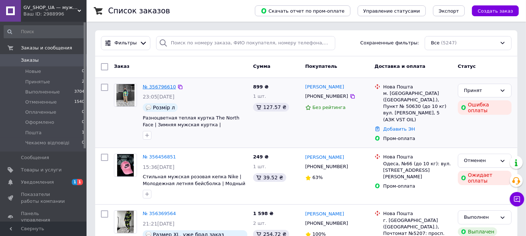
click at [161, 85] on link "№ 356796610" at bounding box center [159, 86] width 33 height 5
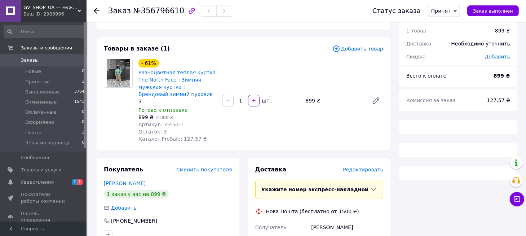
scroll to position [36, 0]
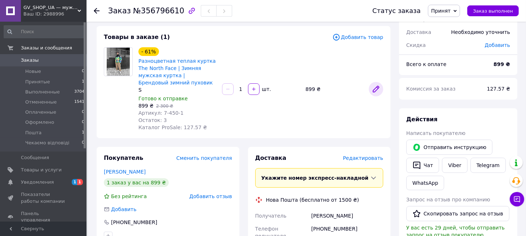
click at [375, 88] on icon at bounding box center [376, 89] width 6 height 6
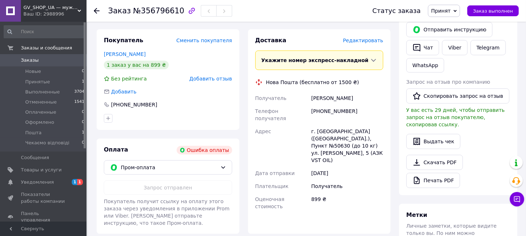
scroll to position [136, 0]
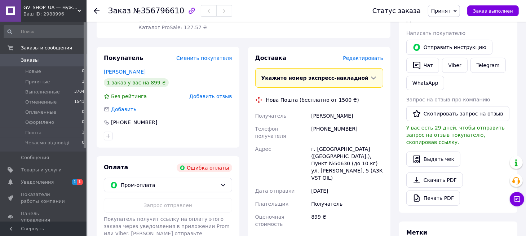
click at [95, 9] on use at bounding box center [97, 11] width 6 height 6
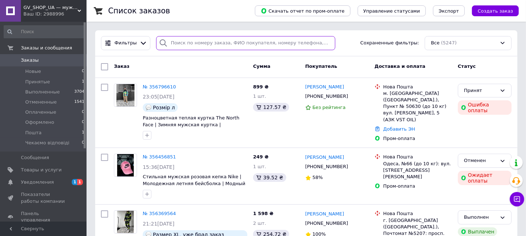
click at [190, 42] on input "search" at bounding box center [245, 43] width 179 height 14
paste input "7-503"
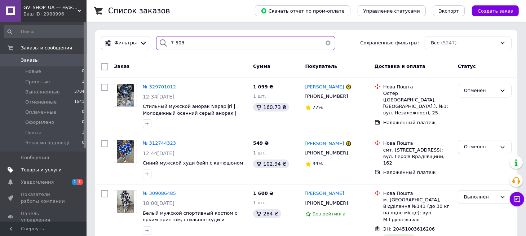
type input "7-503"
click at [42, 168] on span "Товары и услуги" at bounding box center [41, 169] width 41 height 6
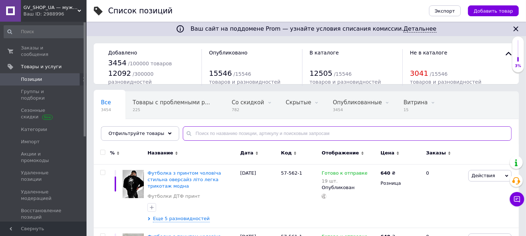
click at [199, 134] on input "text" at bounding box center [347, 133] width 329 height 14
paste input "7-503"
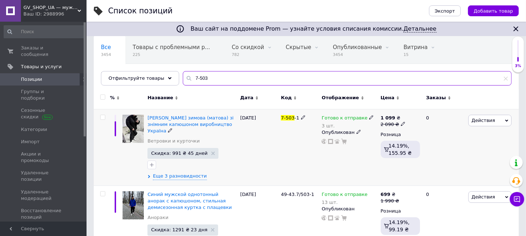
scroll to position [72, 0]
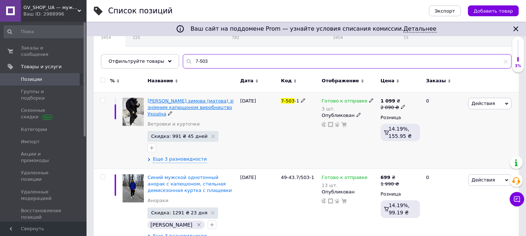
type input "7-503"
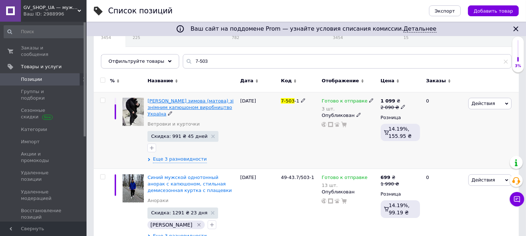
click at [186, 102] on span "[PERSON_NAME] зимова (матова) зі знімним капюшоном виробництво Україна" at bounding box center [190, 107] width 86 height 18
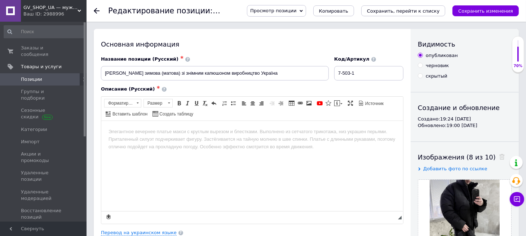
click at [296, 10] on span "Просмотр позиции" at bounding box center [273, 10] width 46 height 5
click at [306, 22] on li "Сохранить и посмотреть на сайте" at bounding box center [296, 24] width 98 height 10
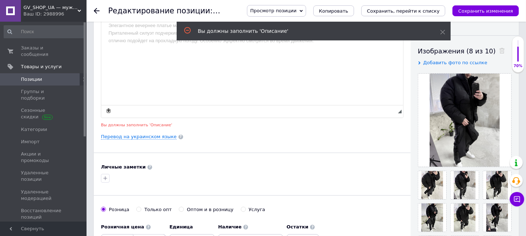
scroll to position [112, 0]
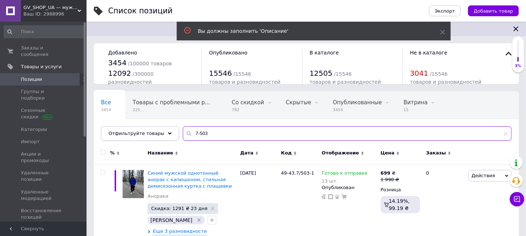
drag, startPoint x: 216, startPoint y: 134, endPoint x: 148, endPoint y: 128, distance: 68.0
click at [148, 128] on div "Отфильтруйте товары 7-503" at bounding box center [306, 133] width 410 height 14
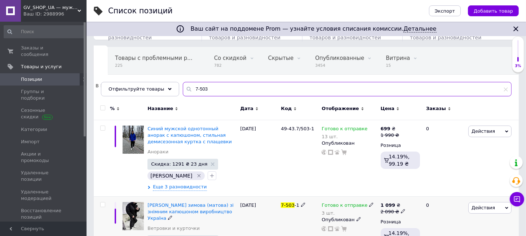
scroll to position [108, 0]
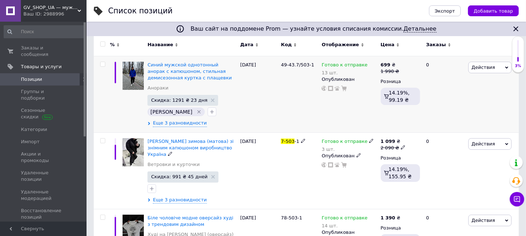
drag, startPoint x: 197, startPoint y: 143, endPoint x: 235, endPoint y: 126, distance: 41.5
click at [243, 121] on div "[DATE]" at bounding box center [258, 94] width 41 height 76
click at [203, 142] on span "[PERSON_NAME] зимова (матова) зі знімним капюшоном виробництво Україна" at bounding box center [190, 147] width 86 height 18
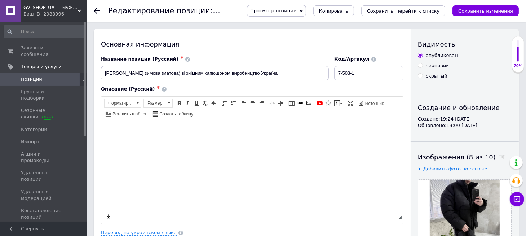
click at [296, 8] on span "Просмотр позиции" at bounding box center [273, 10] width 46 height 5
click at [311, 35] on li "Сохранить и посмотреть на портале" at bounding box center [296, 35] width 98 height 10
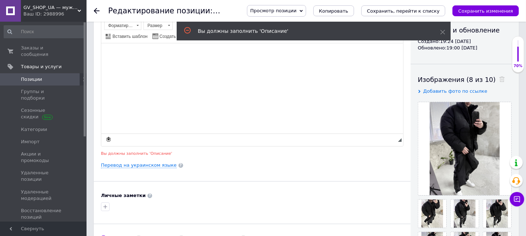
scroll to position [112, 0]
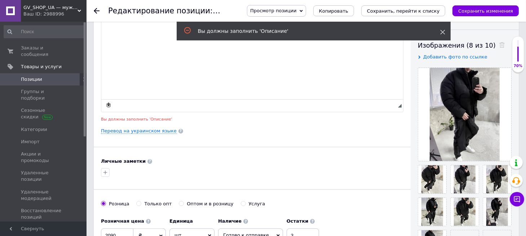
click at [442, 31] on use at bounding box center [442, 32] width 5 height 5
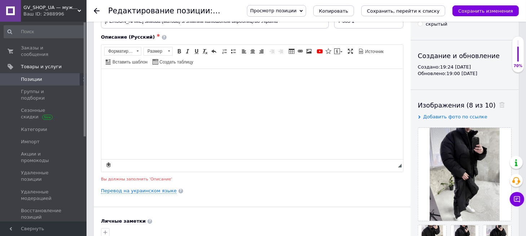
scroll to position [40, 0]
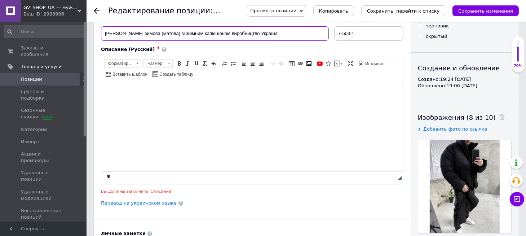
drag, startPoint x: 104, startPoint y: 32, endPoint x: 205, endPoint y: 36, distance: 101.0
click at [205, 36] on input "[PERSON_NAME] зимова (матова) зі знімним капюшоном виробництво Україна" at bounding box center [215, 33] width 228 height 14
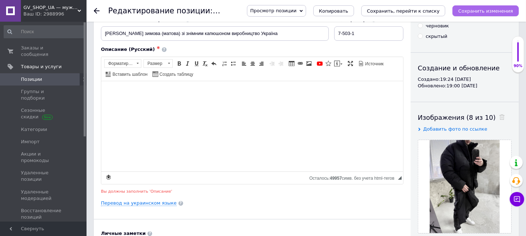
click at [477, 11] on icon "Сохранить изменения" at bounding box center [485, 10] width 55 height 5
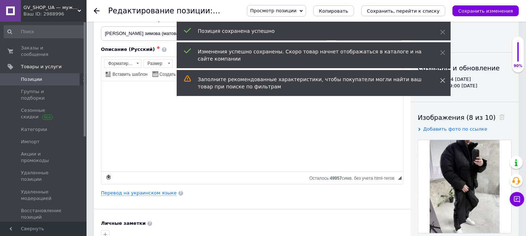
click at [441, 80] on icon at bounding box center [442, 80] width 5 height 5
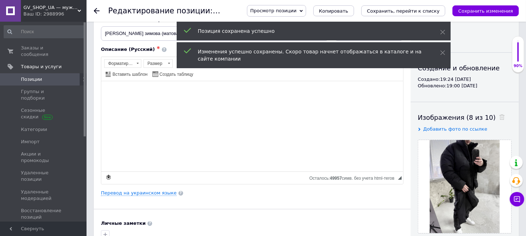
drag, startPoint x: 444, startPoint y: 56, endPoint x: 442, endPoint y: 42, distance: 13.8
click at [444, 55] on span at bounding box center [442, 52] width 5 height 7
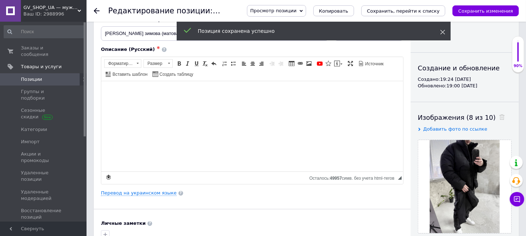
click at [441, 34] on icon at bounding box center [442, 32] width 5 height 5
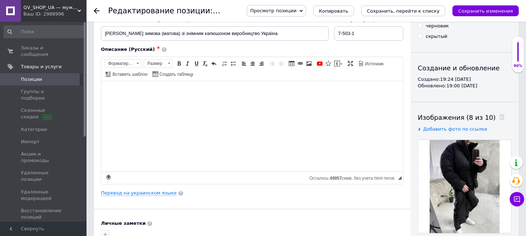
click at [292, 15] on span "Просмотр позиции" at bounding box center [276, 11] width 59 height 12
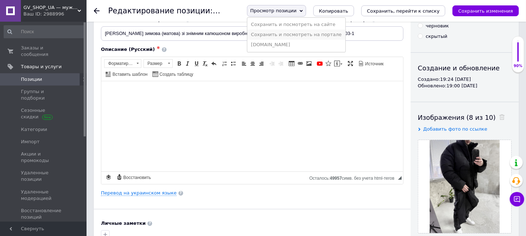
click at [295, 36] on li "Сохранить и посмотреть на портале" at bounding box center [296, 35] width 98 height 10
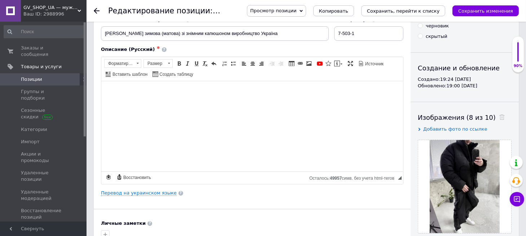
click at [13, 9] on link at bounding box center [10, 11] width 21 height 22
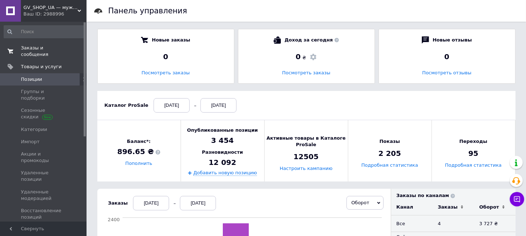
click at [37, 46] on span "Заказы и сообщения" at bounding box center [44, 51] width 46 height 13
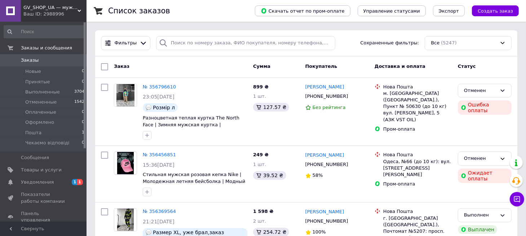
click at [11, 6] on link at bounding box center [10, 11] width 21 height 22
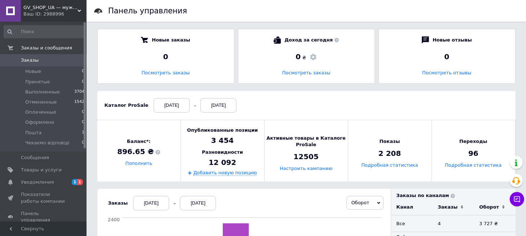
click at [11, 4] on link at bounding box center [10, 11] width 21 height 22
click at [8, 10] on link at bounding box center [10, 11] width 21 height 22
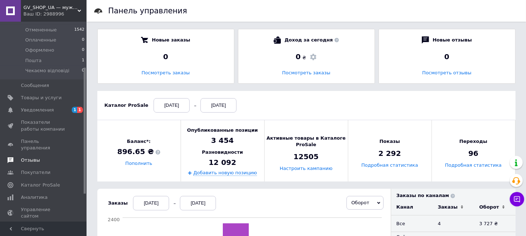
click at [30, 157] on span "Отзывы" at bounding box center [30, 160] width 19 height 6
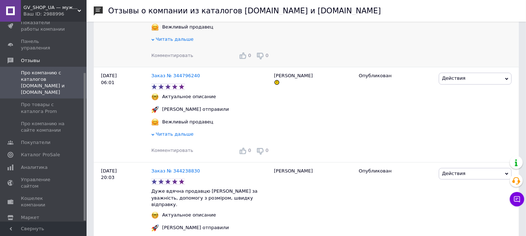
scroll to position [1622, 0]
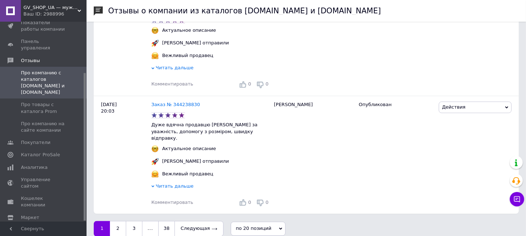
click at [10, 13] on link at bounding box center [10, 11] width 21 height 22
